Goal: Check status: Check status

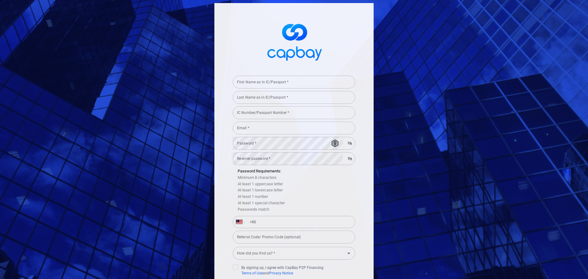
select select "MY"
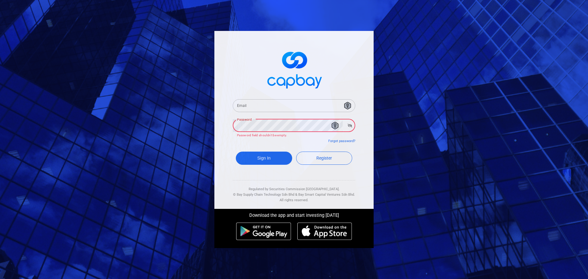
type input "[EMAIL_ADDRESS][DOMAIN_NAME]"
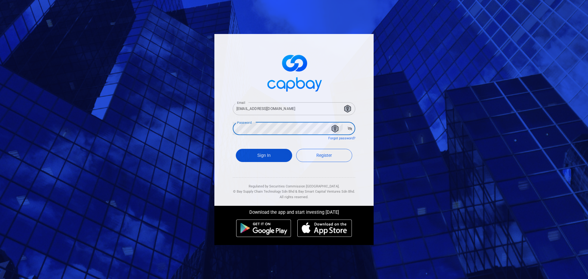
click at [264, 154] on button "Sign In" at bounding box center [264, 155] width 56 height 13
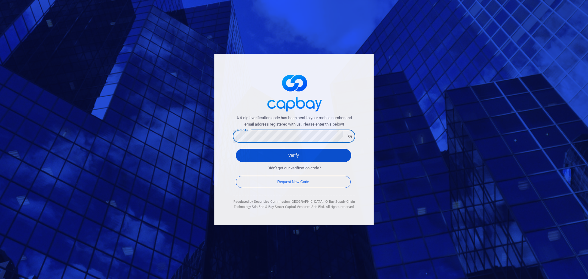
click at [276, 158] on button "Verify" at bounding box center [294, 155] width 116 height 13
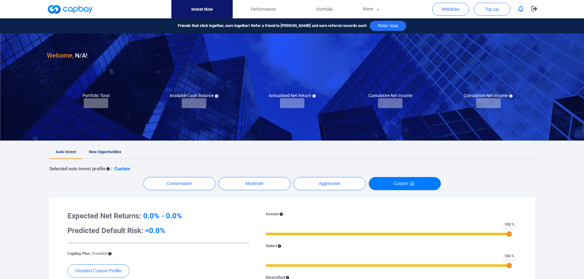
checkbox input "true"
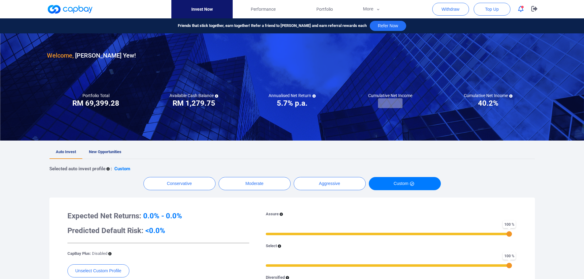
click at [179, 106] on h3 "RM 1,279.75" at bounding box center [194, 103] width 43 height 10
click at [263, 6] on span "Performance" at bounding box center [263, 9] width 25 height 7
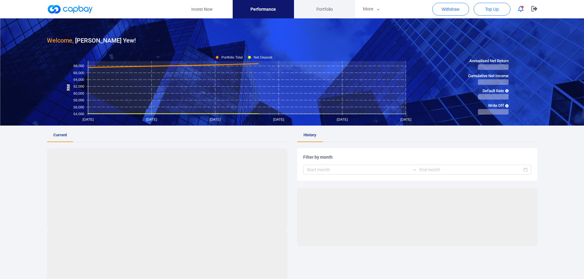
click at [325, 8] on span "Portfolio" at bounding box center [324, 9] width 17 height 7
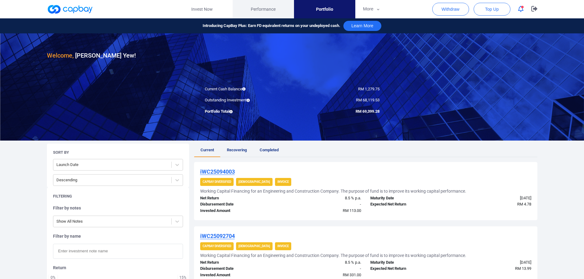
click at [260, 11] on span "Performance" at bounding box center [263, 9] width 25 height 7
